Goal: Download file/media

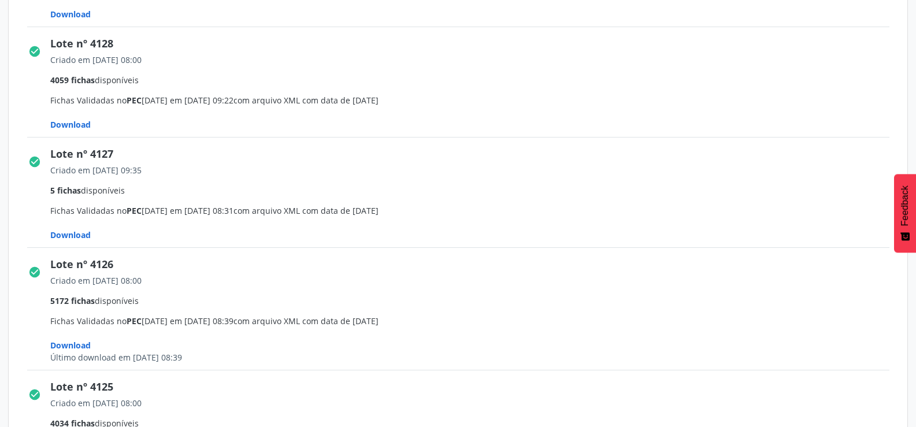
scroll to position [694, 0]
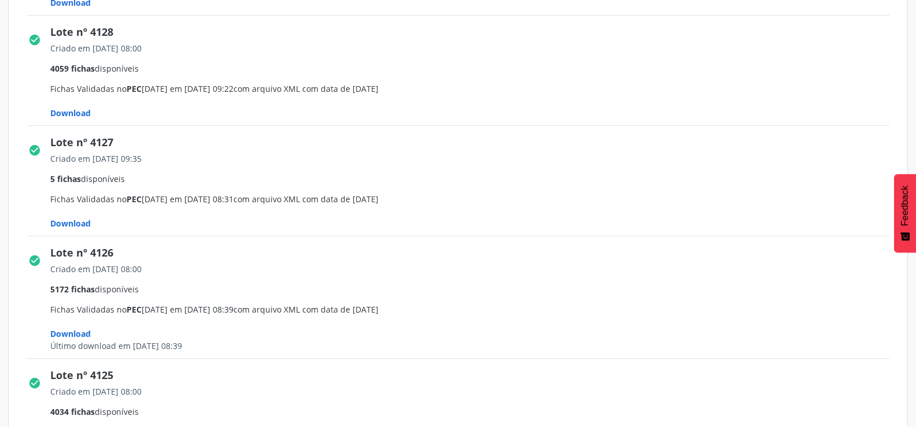
click at [54, 219] on span "Download" at bounding box center [70, 223] width 40 height 11
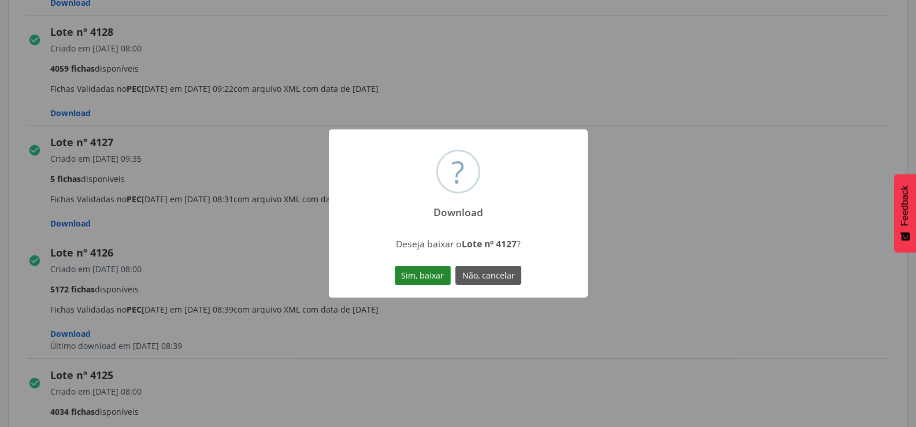
click at [399, 278] on button "Sim, baixar" at bounding box center [423, 276] width 56 height 20
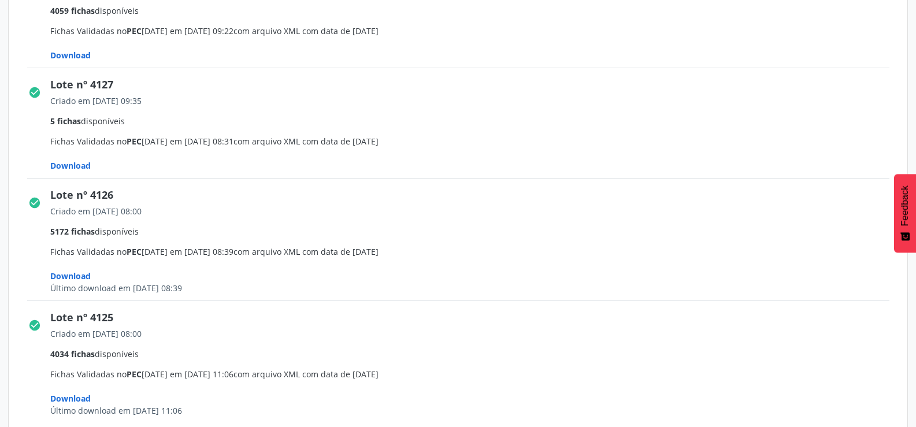
scroll to position [809, 0]
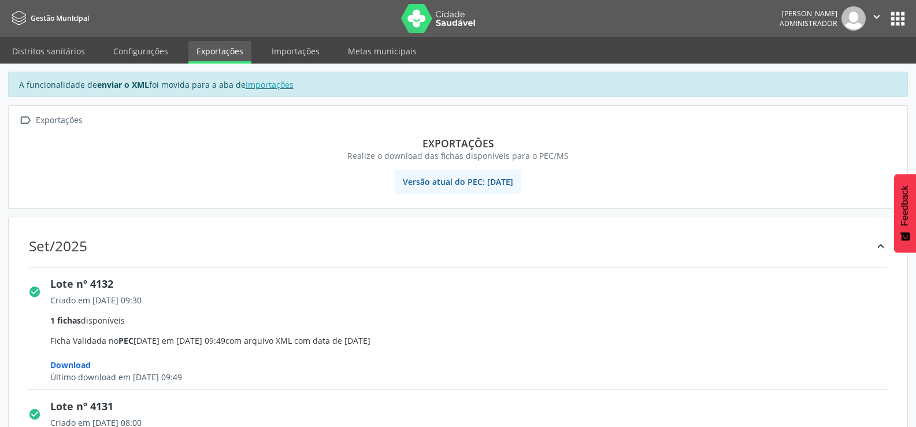
click at [899, 23] on button "apps" at bounding box center [898, 19] width 20 height 20
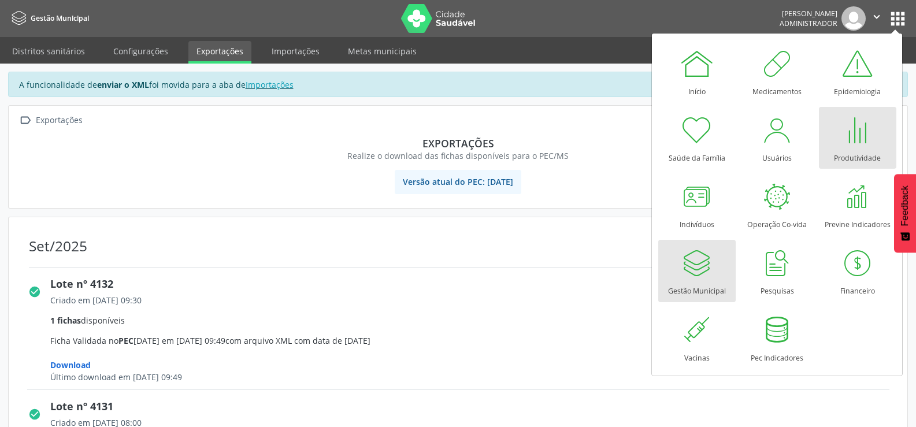
click at [853, 150] on div "Produtividade" at bounding box center [857, 155] width 47 height 16
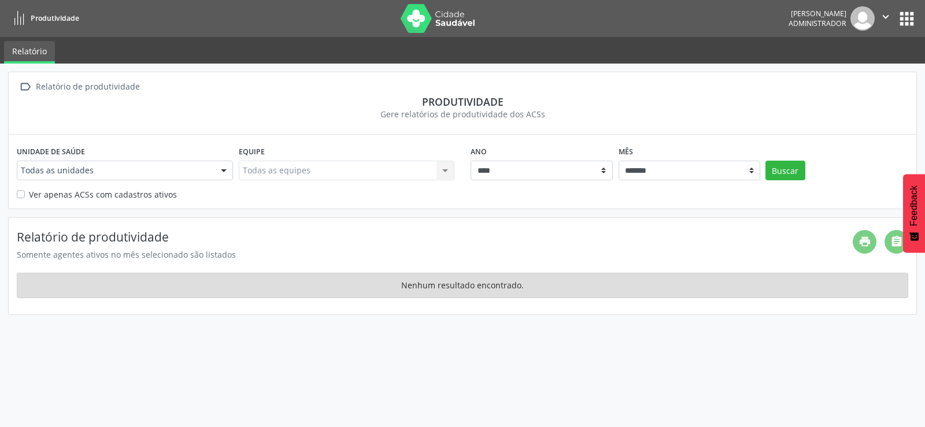
click at [909, 22] on button "apps" at bounding box center [907, 19] width 20 height 20
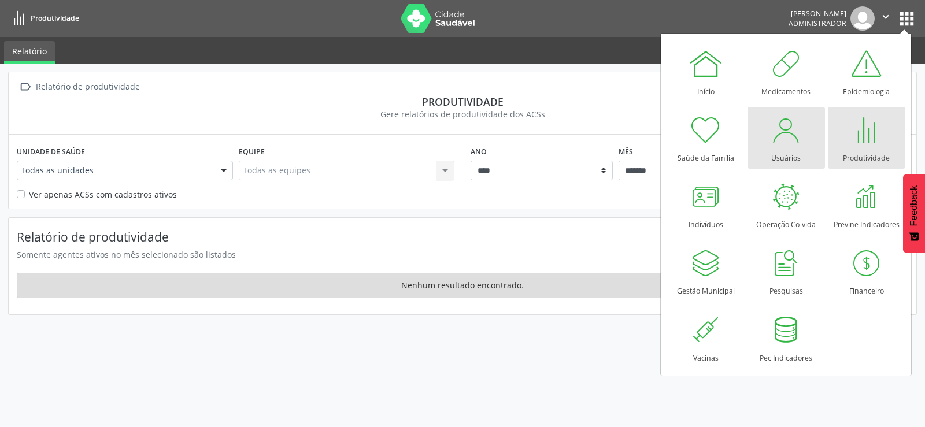
click at [771, 151] on div "Usuários" at bounding box center [785, 155] width 29 height 16
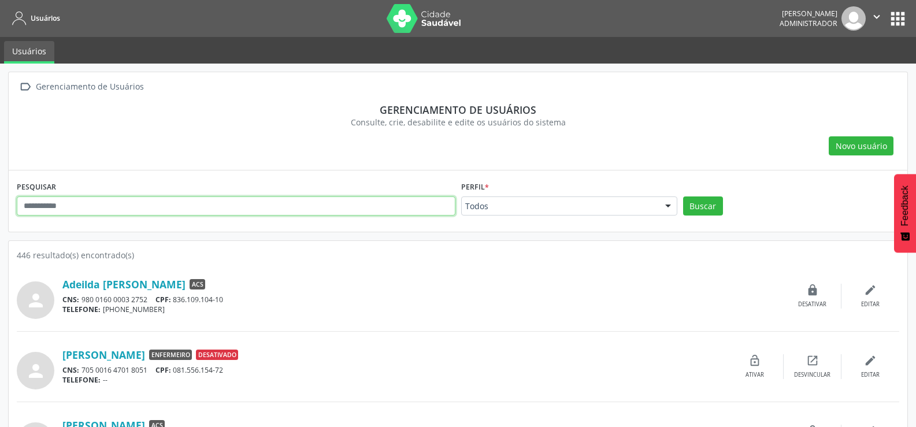
click at [126, 200] on input "text" at bounding box center [236, 207] width 439 height 20
type input "******"
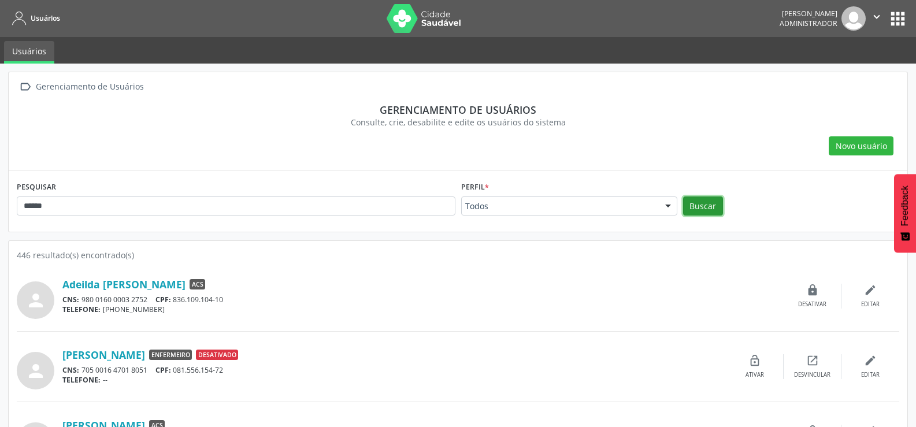
click at [716, 203] on button "Buscar" at bounding box center [703, 207] width 40 height 20
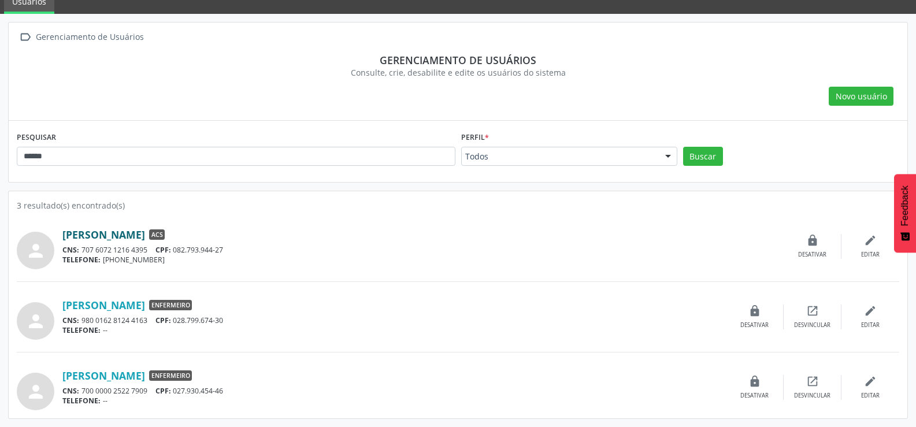
click at [145, 231] on link "[PERSON_NAME]" at bounding box center [103, 234] width 83 height 13
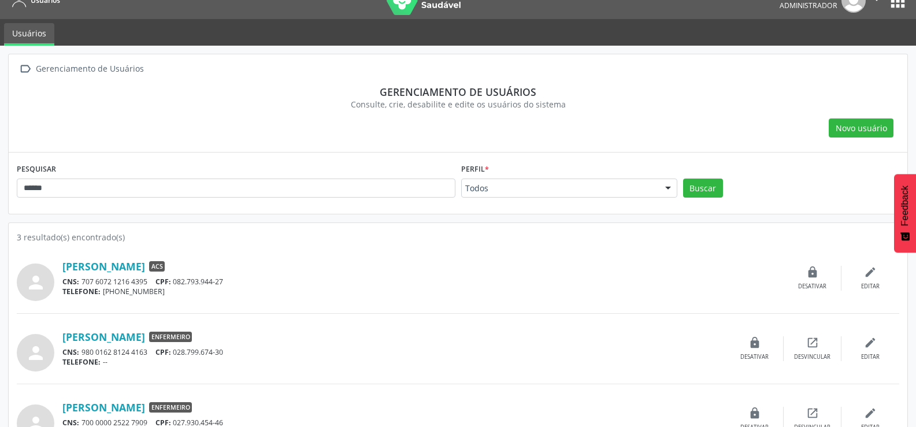
scroll to position [0, 0]
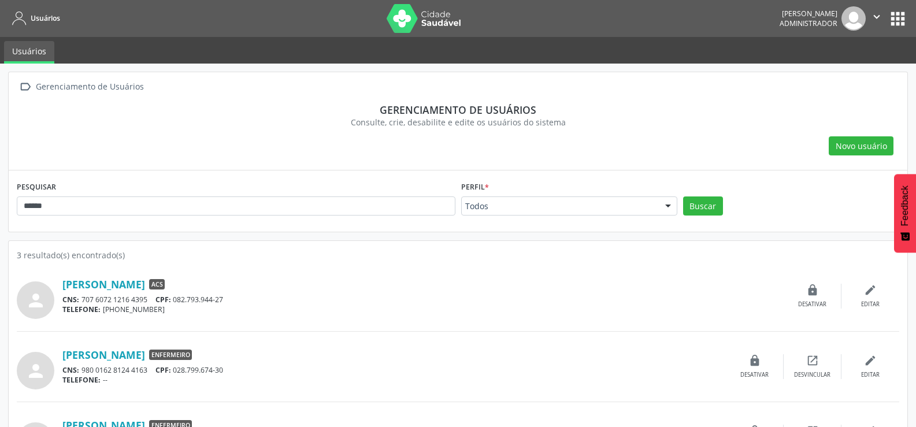
click at [890, 28] on button "apps" at bounding box center [898, 19] width 20 height 20
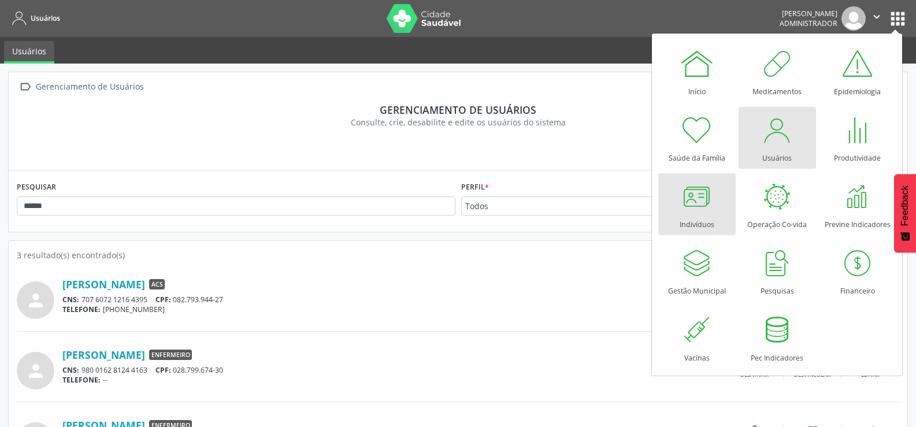
click at [690, 188] on div at bounding box center [697, 196] width 35 height 35
